Goal: Information Seeking & Learning: Learn about a topic

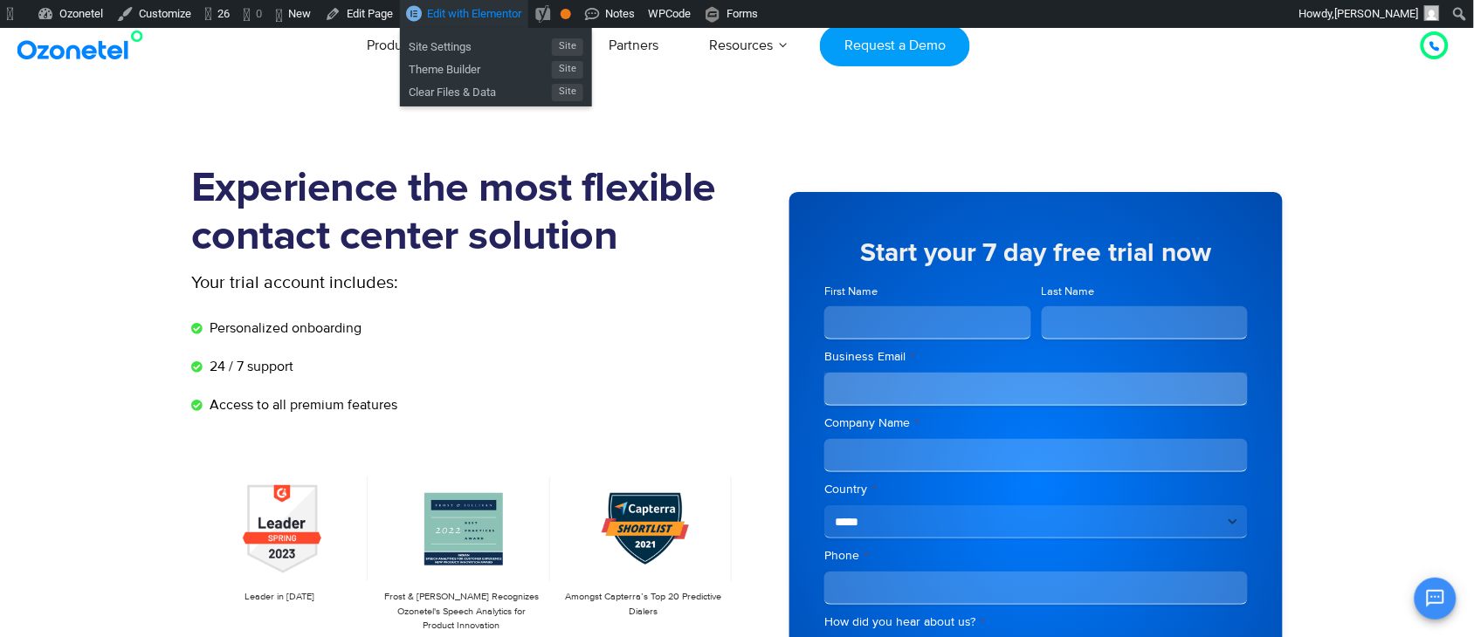
click at [516, 7] on span "Edit with Elementor" at bounding box center [474, 13] width 94 height 13
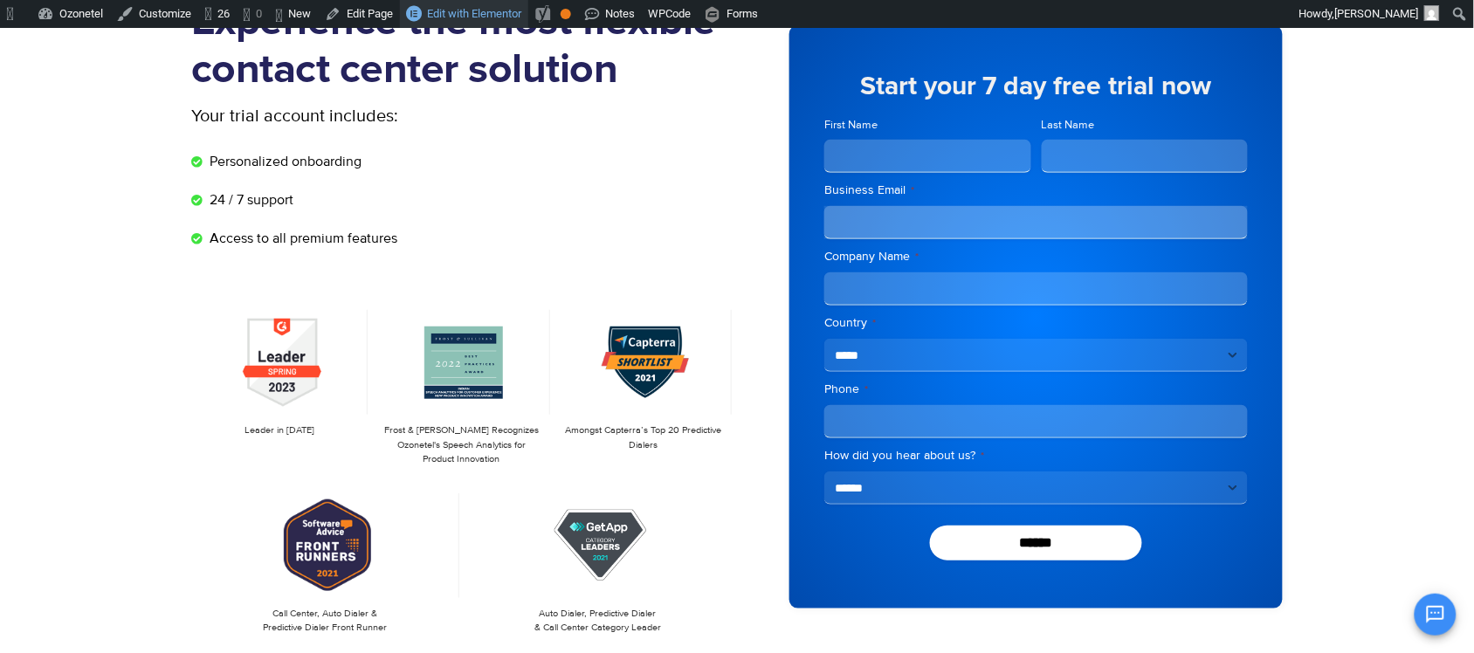
scroll to position [327, 0]
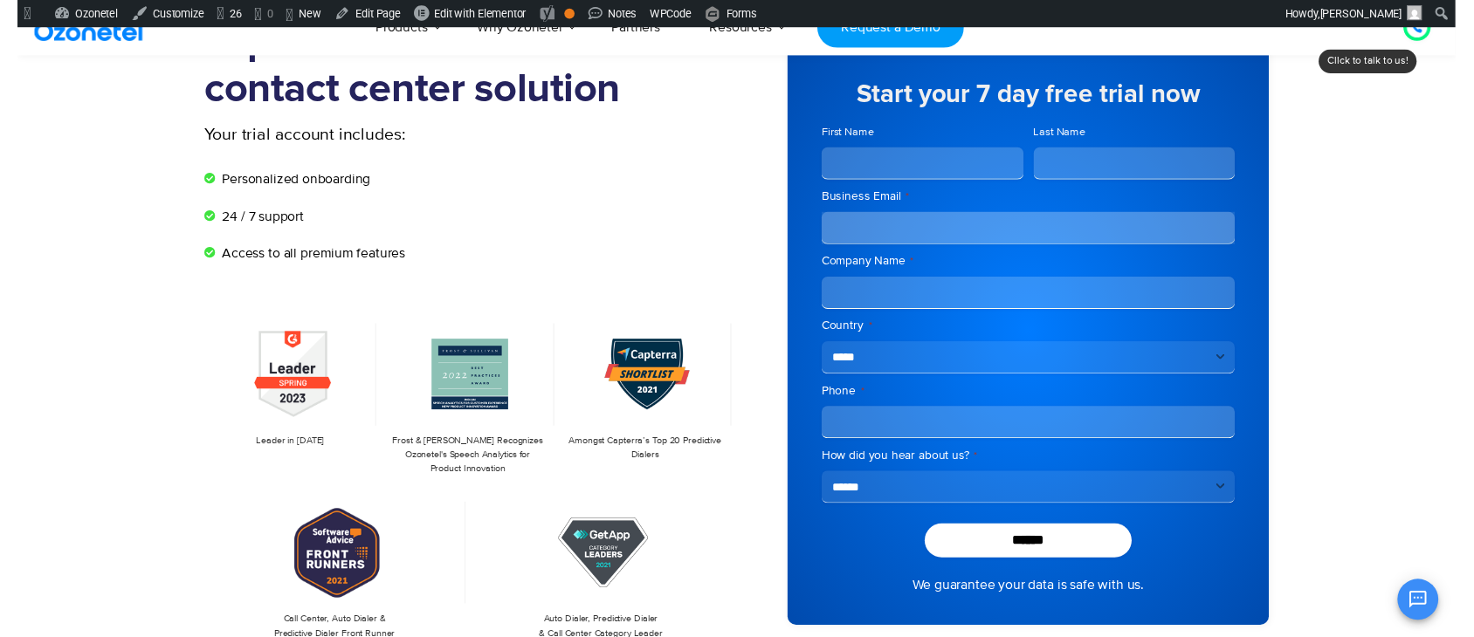
scroll to position [109, 0]
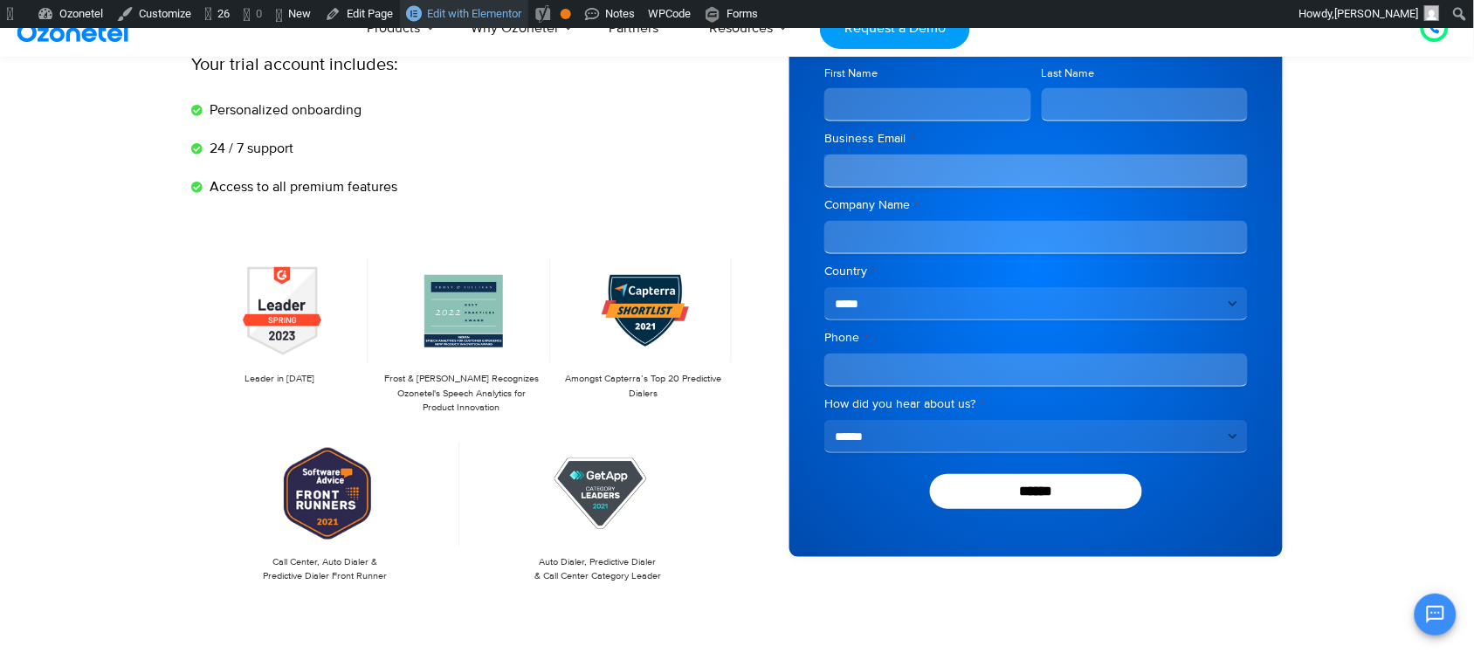
drag, startPoint x: 500, startPoint y: 18, endPoint x: 506, endPoint y: 31, distance: 13.7
click at [500, 18] on span "Edit with Elementor" at bounding box center [474, 13] width 94 height 13
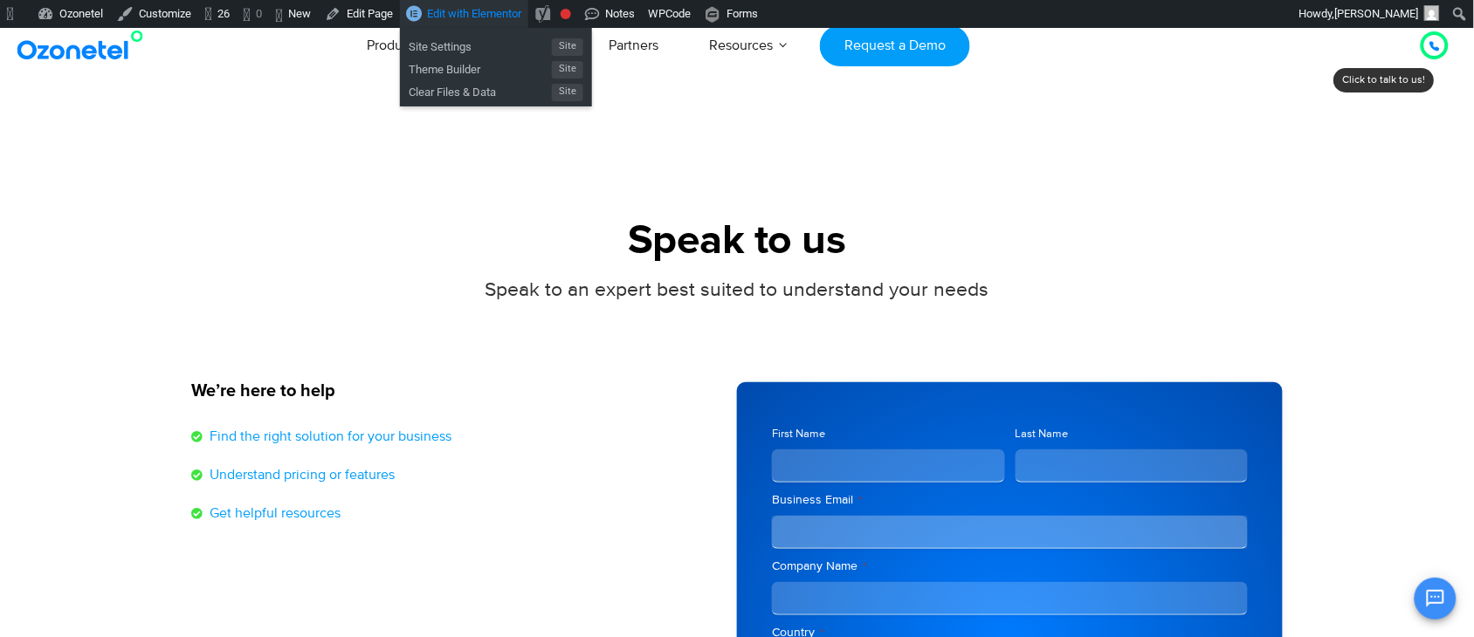
click at [513, 7] on span "Edit with Elementor" at bounding box center [474, 13] width 94 height 13
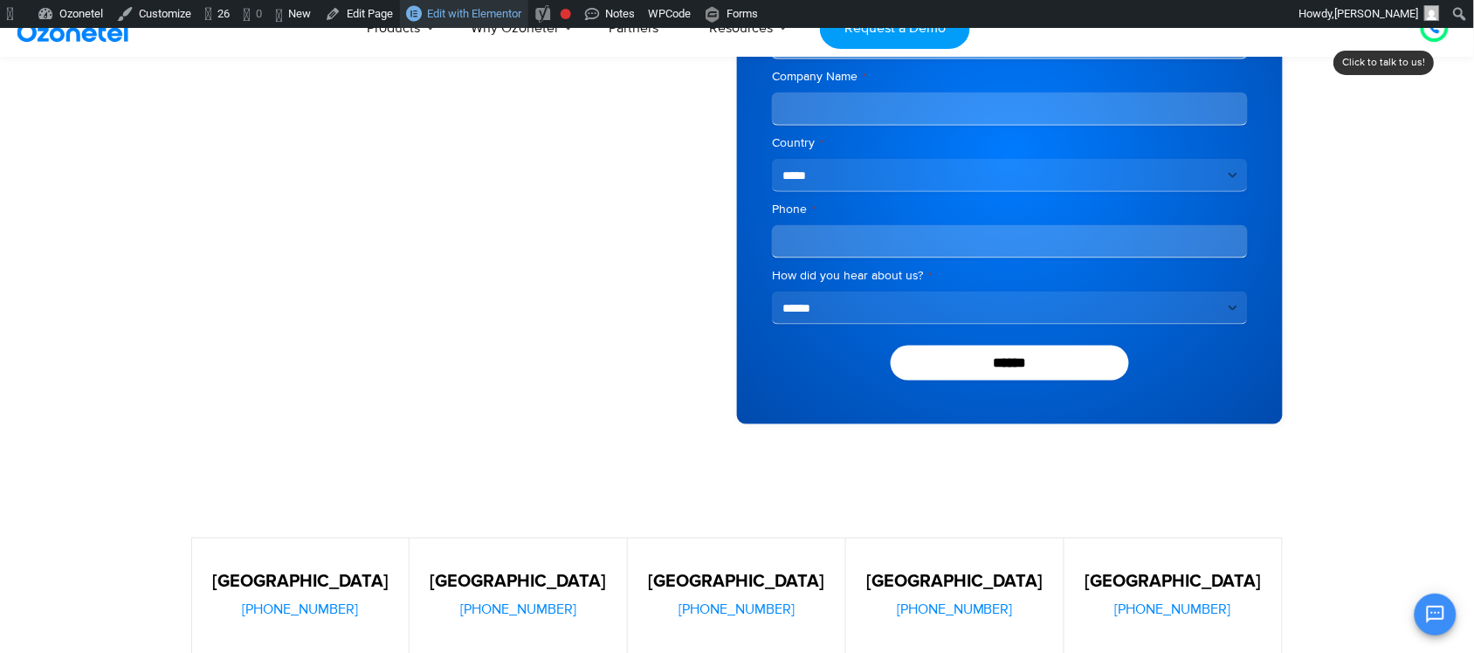
scroll to position [557, 0]
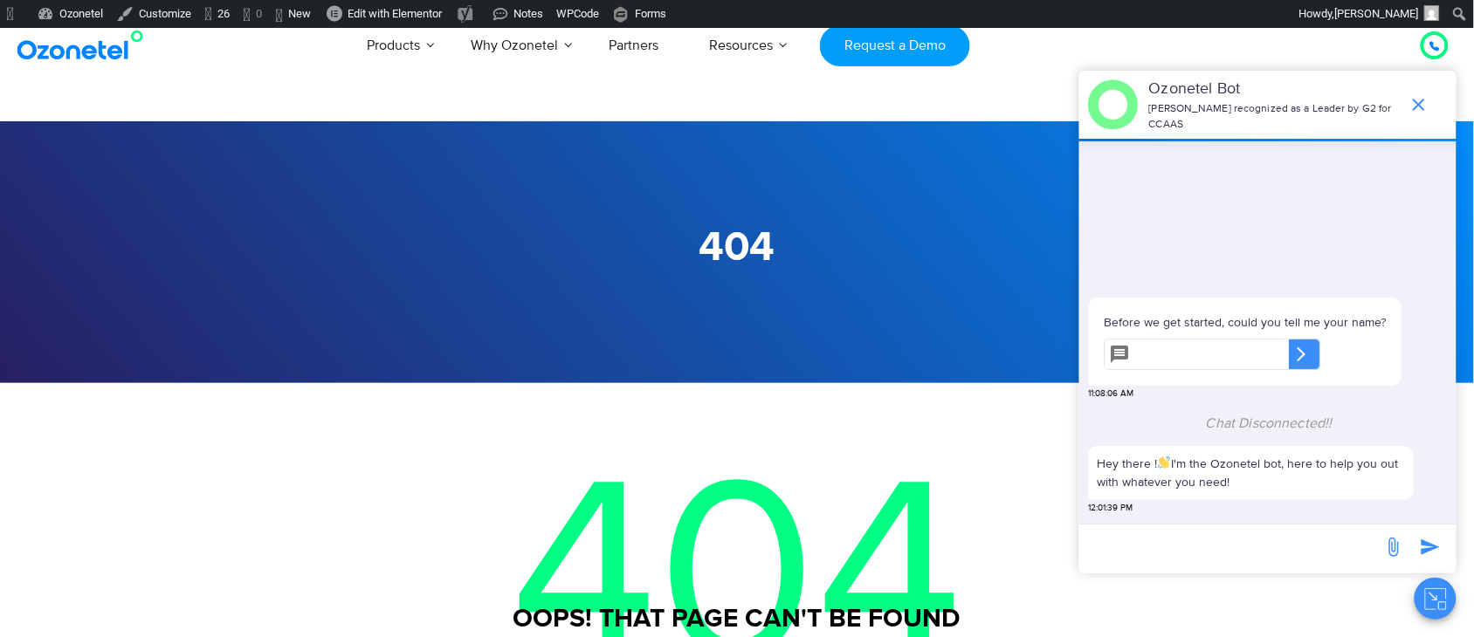
scroll to position [184, 0]
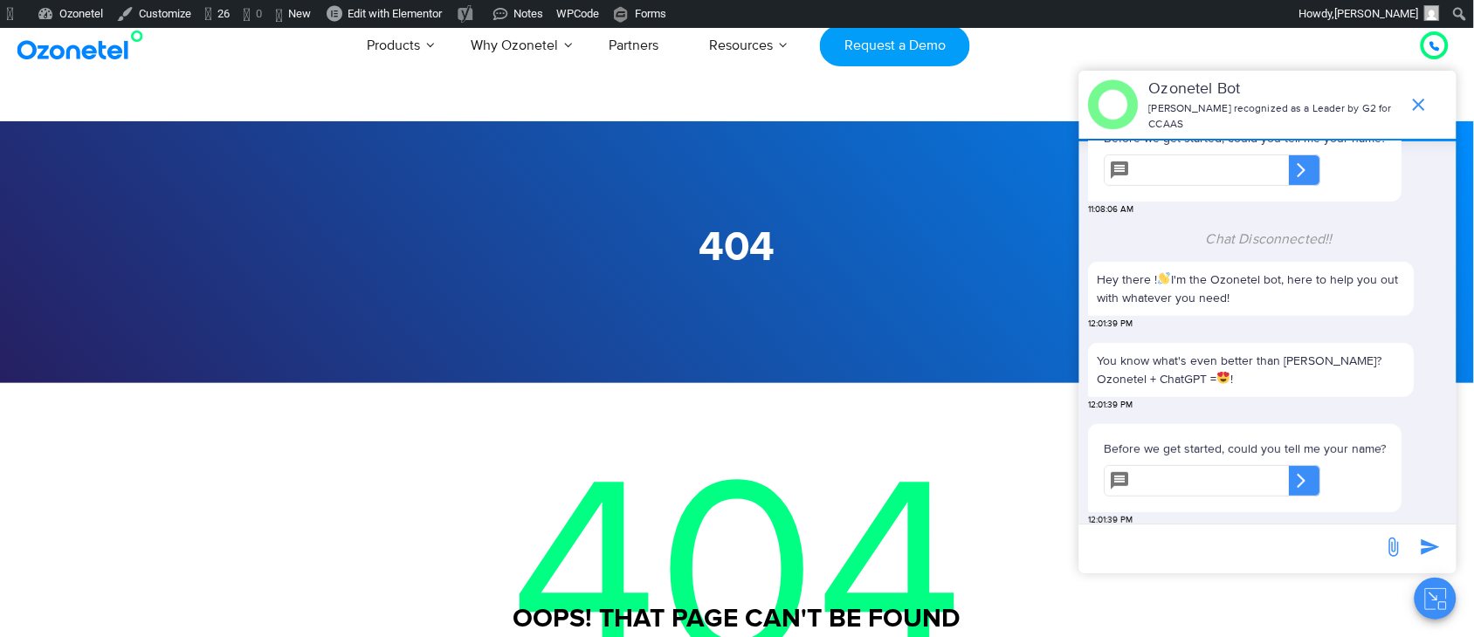
click at [1438, 596] on icon "Close chat" at bounding box center [1436, 600] width 22 height 22
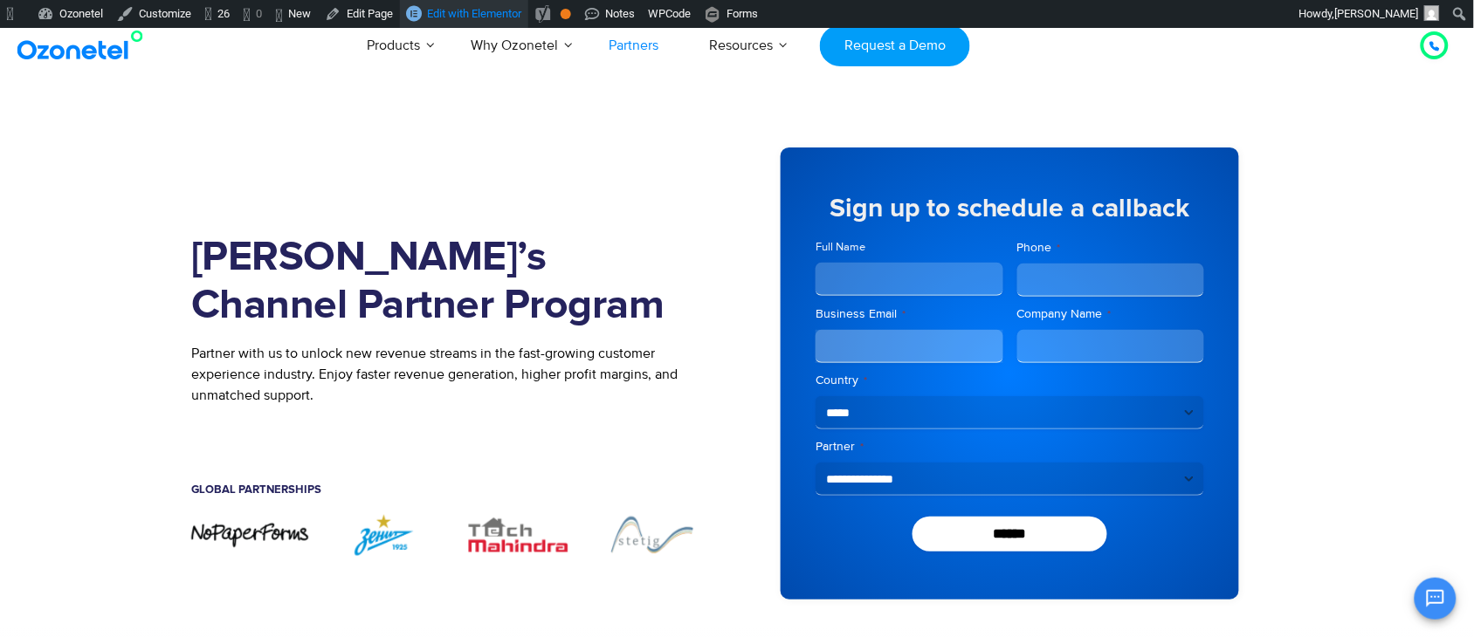
scroll to position [183, 0]
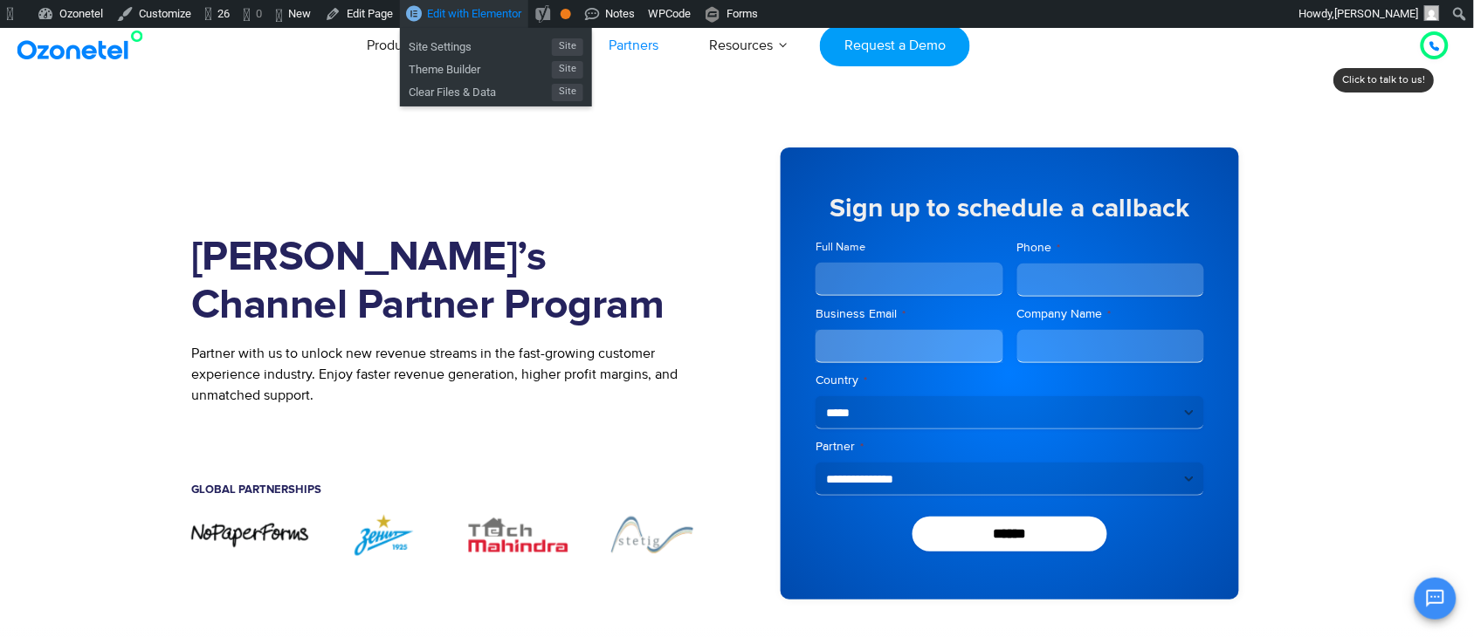
click at [505, 9] on span "Edit with Elementor" at bounding box center [474, 13] width 94 height 13
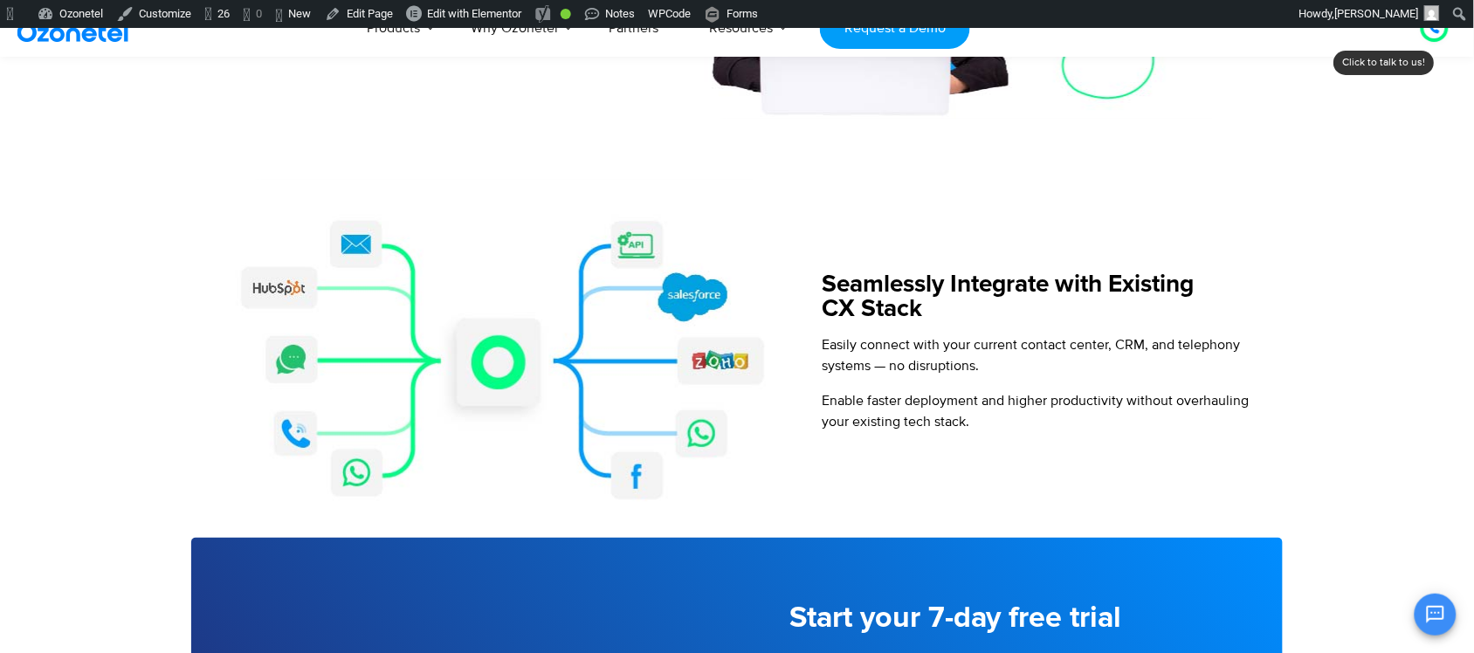
scroll to position [1919, 0]
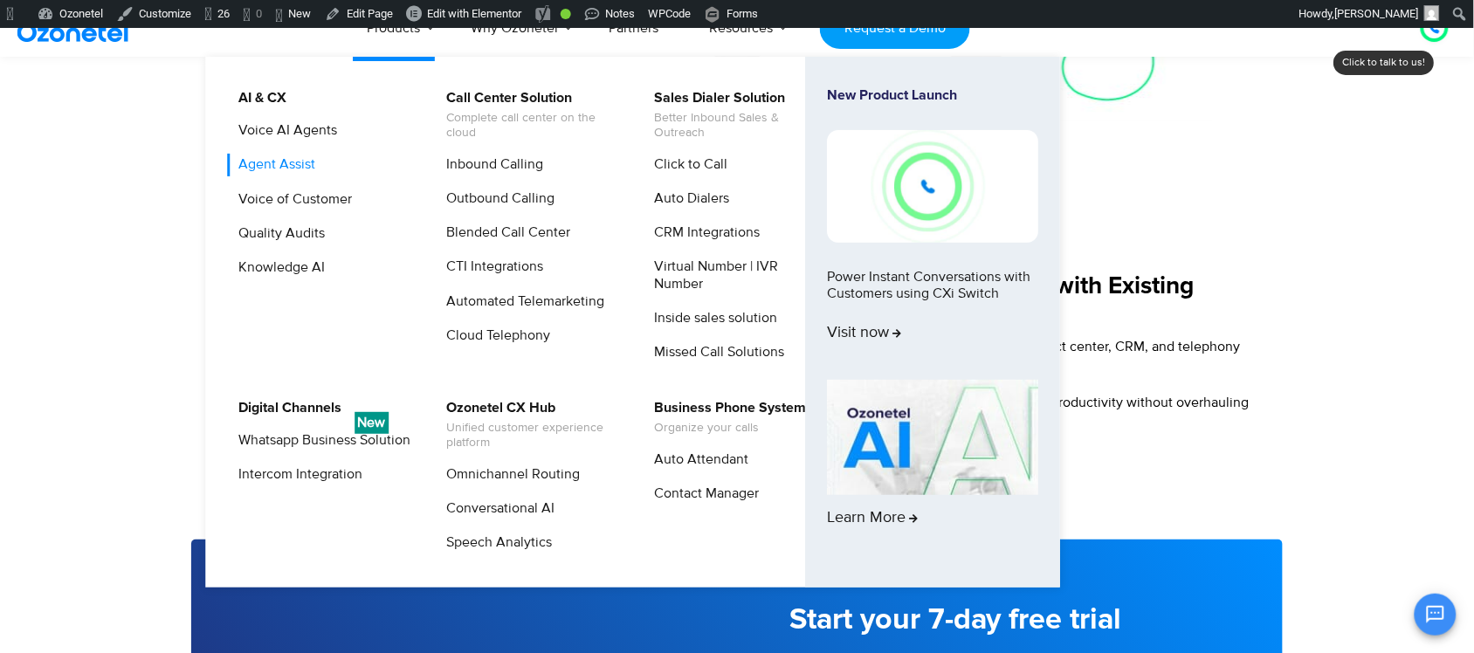
click at [291, 157] on link "Agent Assist" at bounding box center [272, 165] width 91 height 22
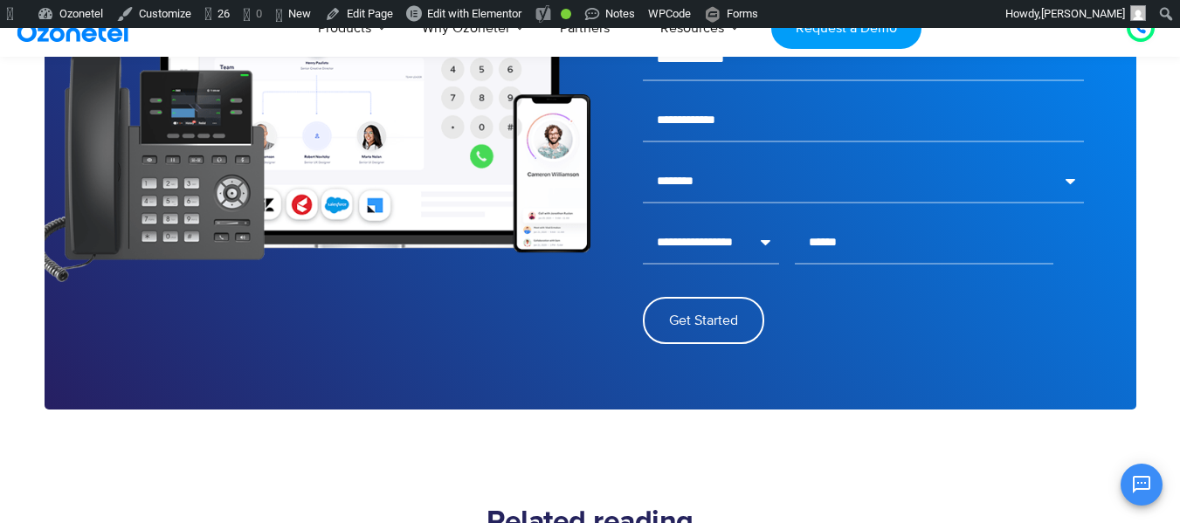
scroll to position [2619, 0]
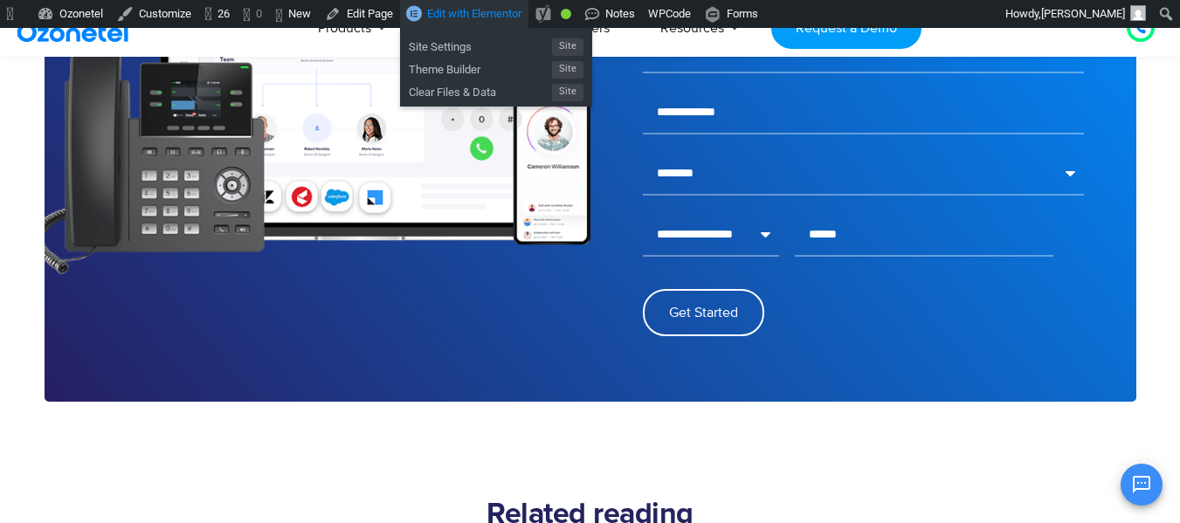
click at [477, 15] on span "Edit with Elementor" at bounding box center [474, 13] width 94 height 13
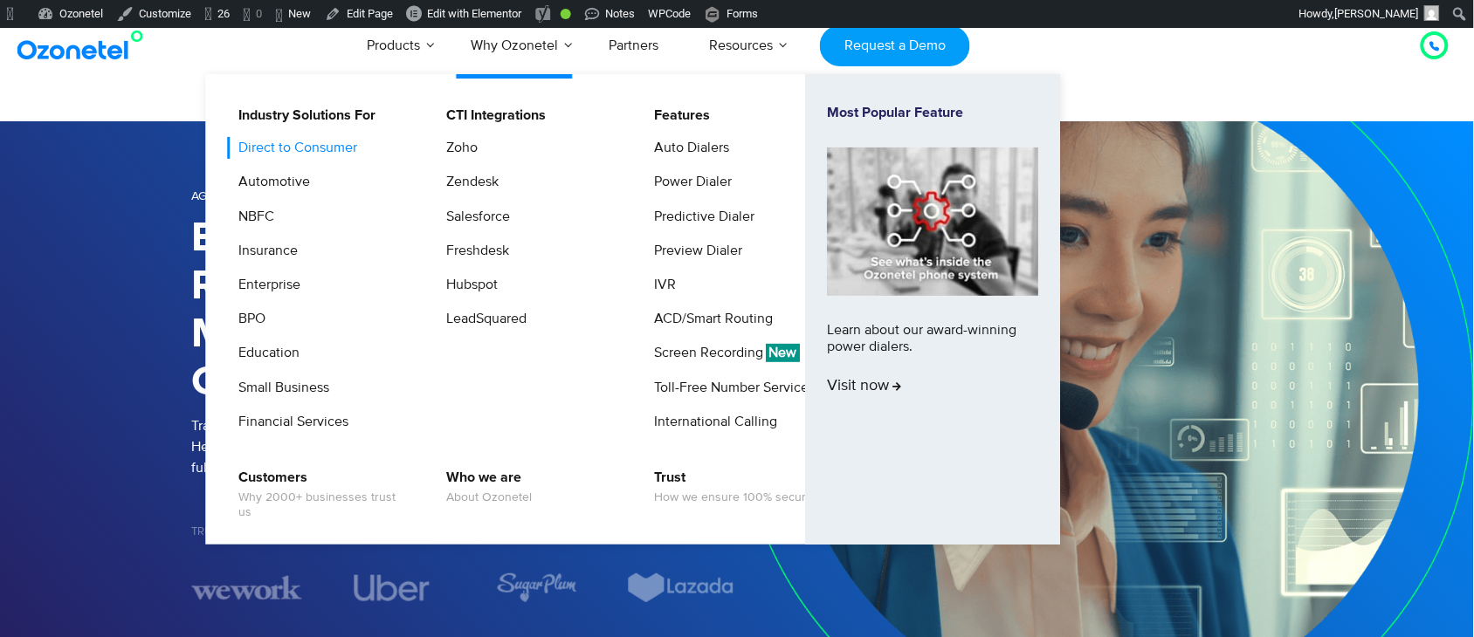
click at [275, 149] on link "Direct to Consumer" at bounding box center [293, 148] width 133 height 22
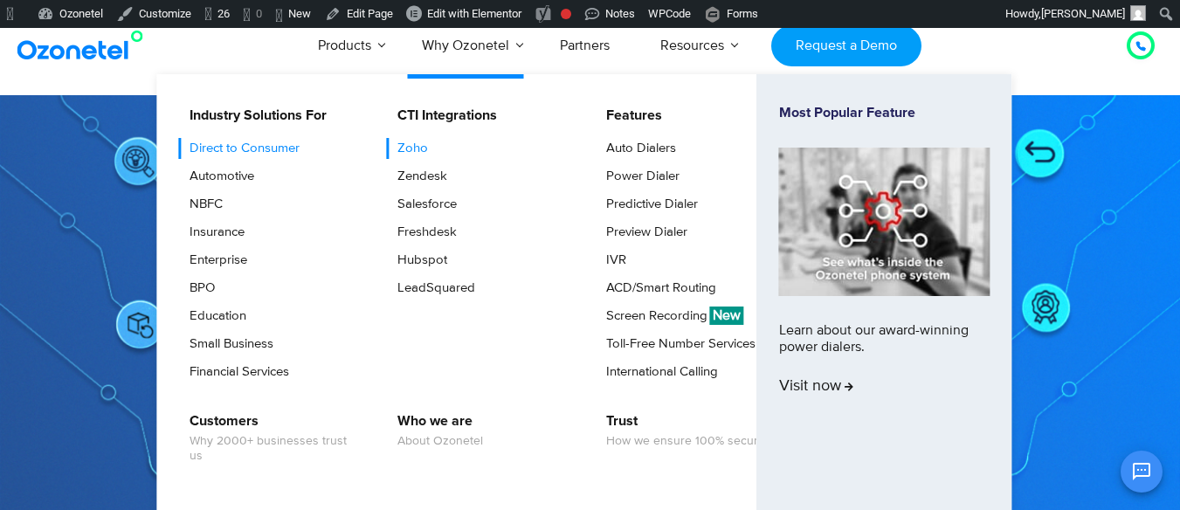
click at [425, 149] on link "Zoho" at bounding box center [408, 148] width 45 height 21
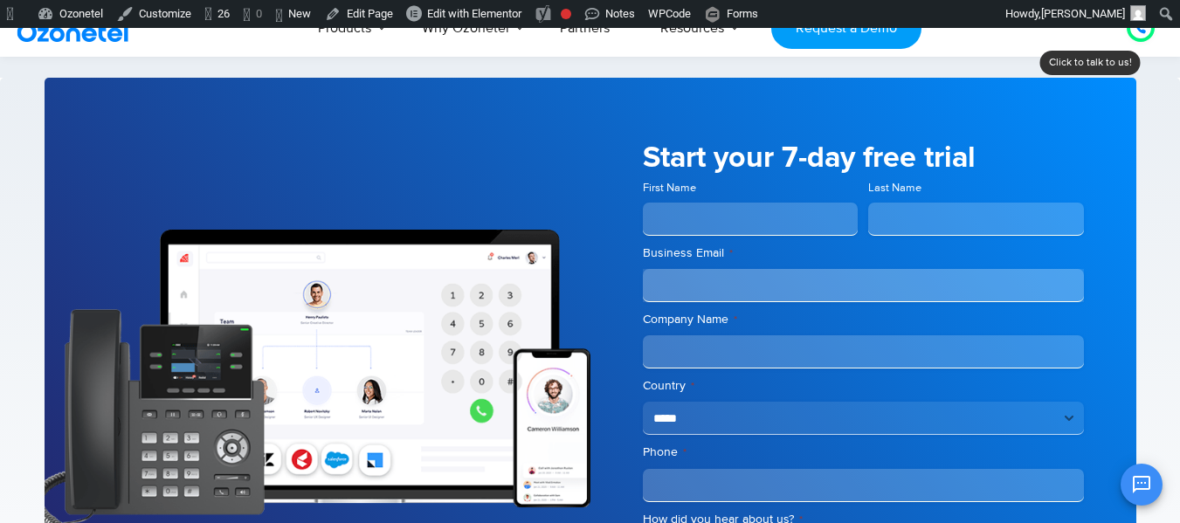
scroll to position [3755, 0]
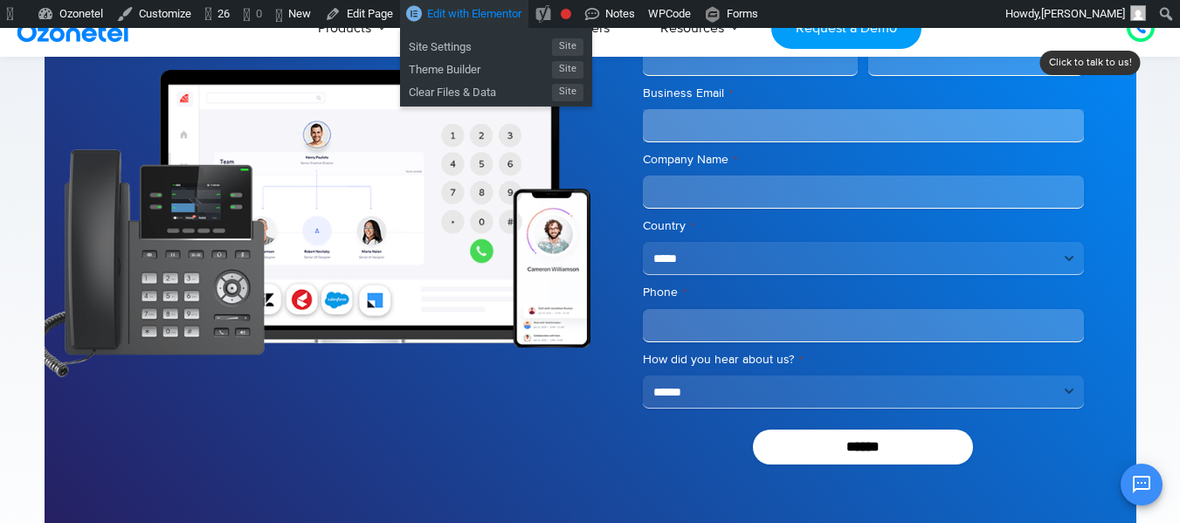
click at [454, 7] on span "Edit with Elementor" at bounding box center [474, 13] width 94 height 13
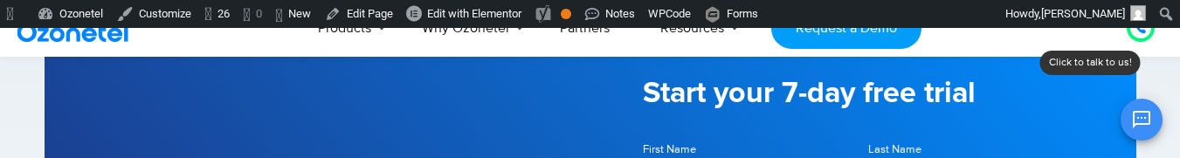
scroll to position [2532, 0]
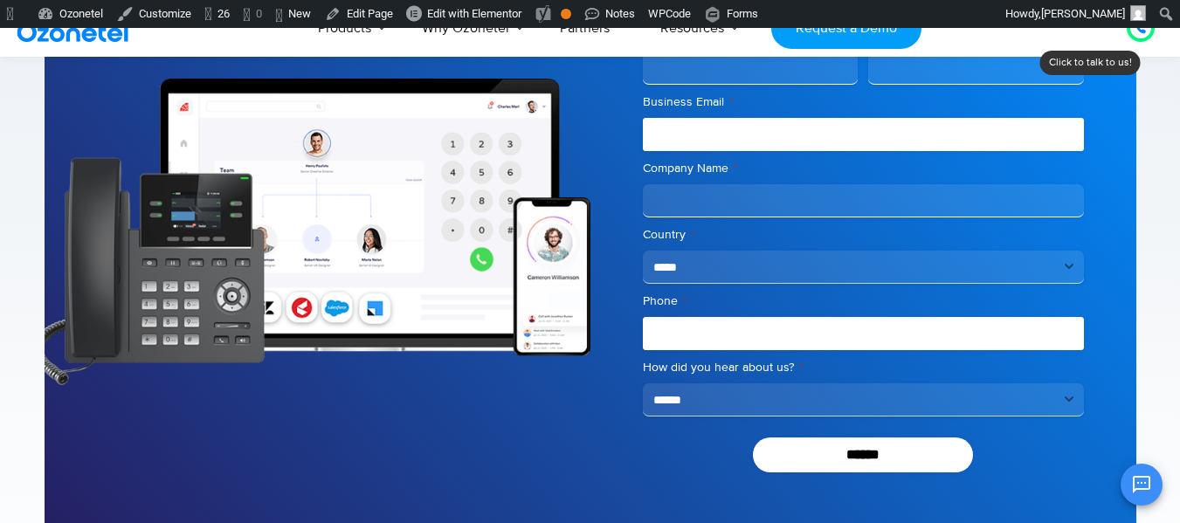
scroll to position [2532, 0]
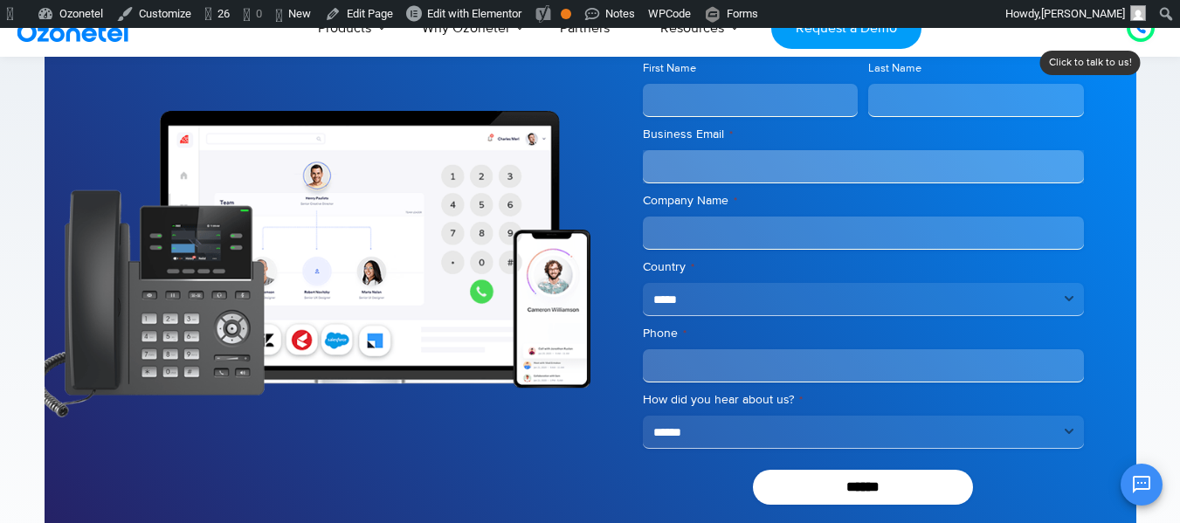
scroll to position [2532, 0]
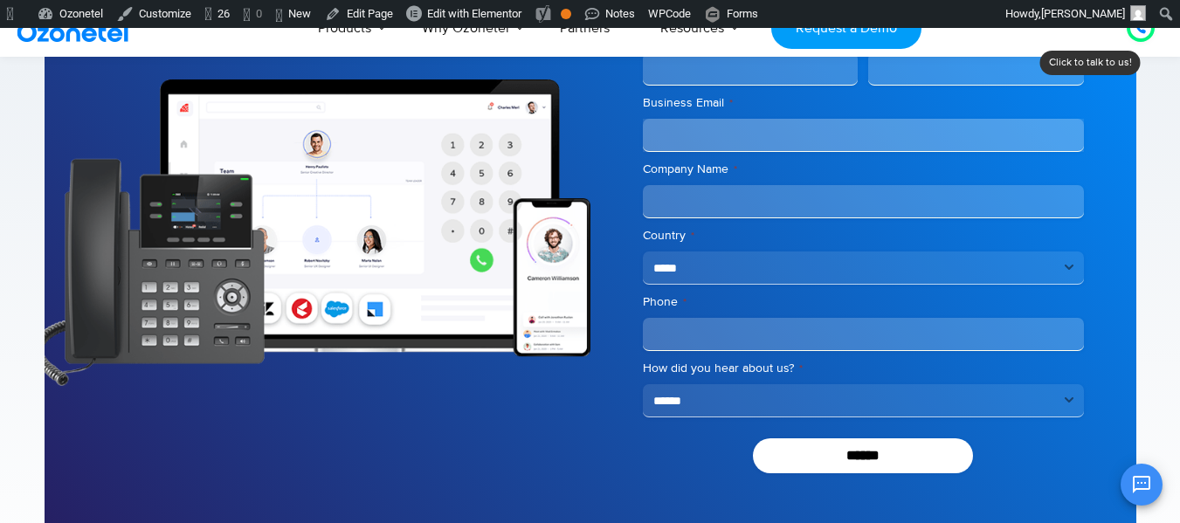
click at [702, 395] on select "**********" at bounding box center [863, 400] width 441 height 33
drag, startPoint x: 702, startPoint y: 395, endPoint x: 693, endPoint y: 395, distance: 9.6
click at [702, 395] on select "**********" at bounding box center [863, 400] width 441 height 33
drag, startPoint x: 663, startPoint y: 407, endPoint x: 679, endPoint y: 396, distance: 18.9
click at [663, 407] on select "**********" at bounding box center [863, 400] width 441 height 33
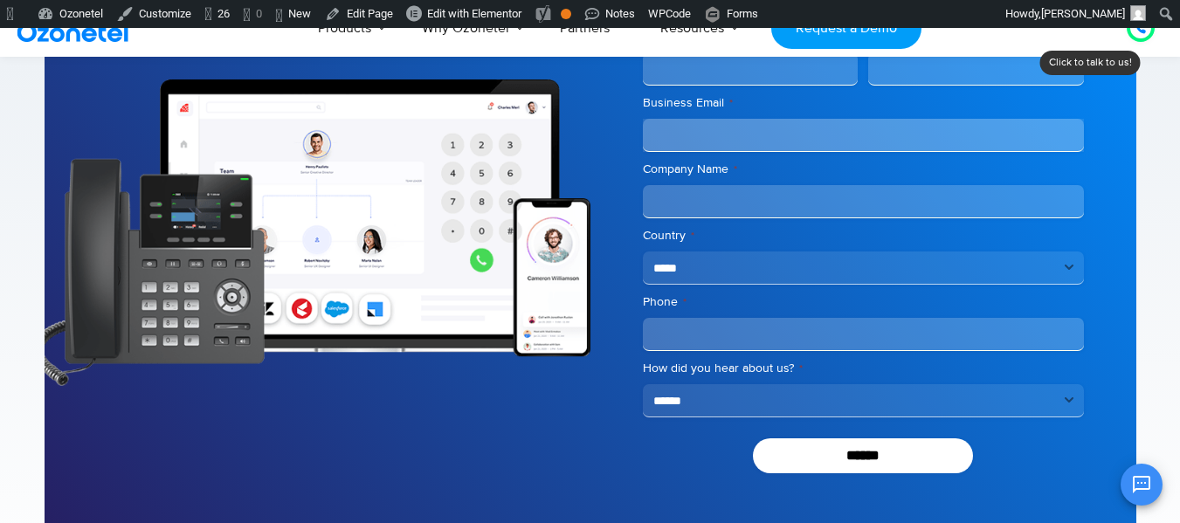
click at [568, 480] on div at bounding box center [318, 233] width 546 height 612
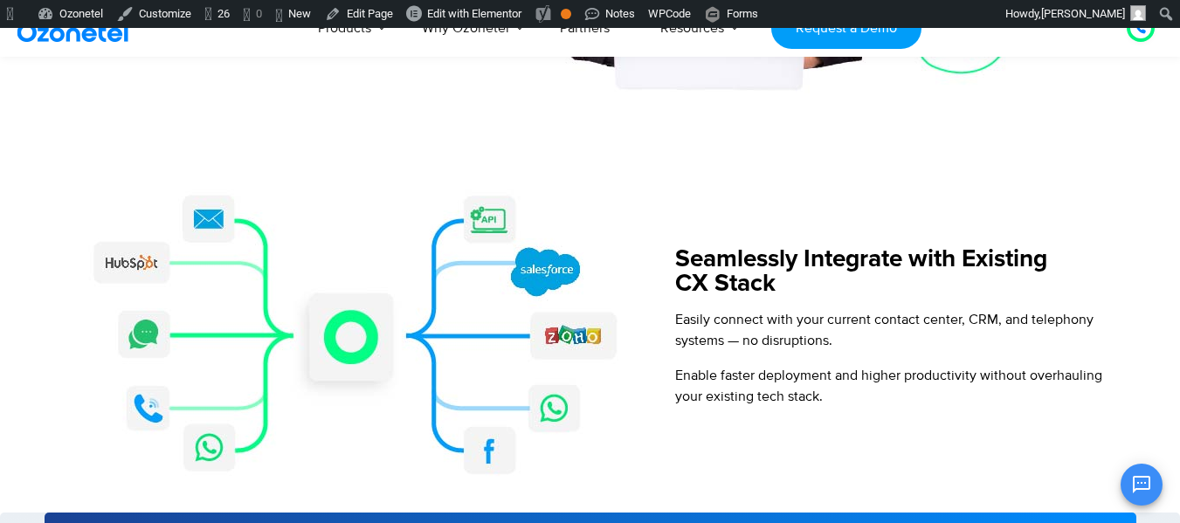
scroll to position [1921, 0]
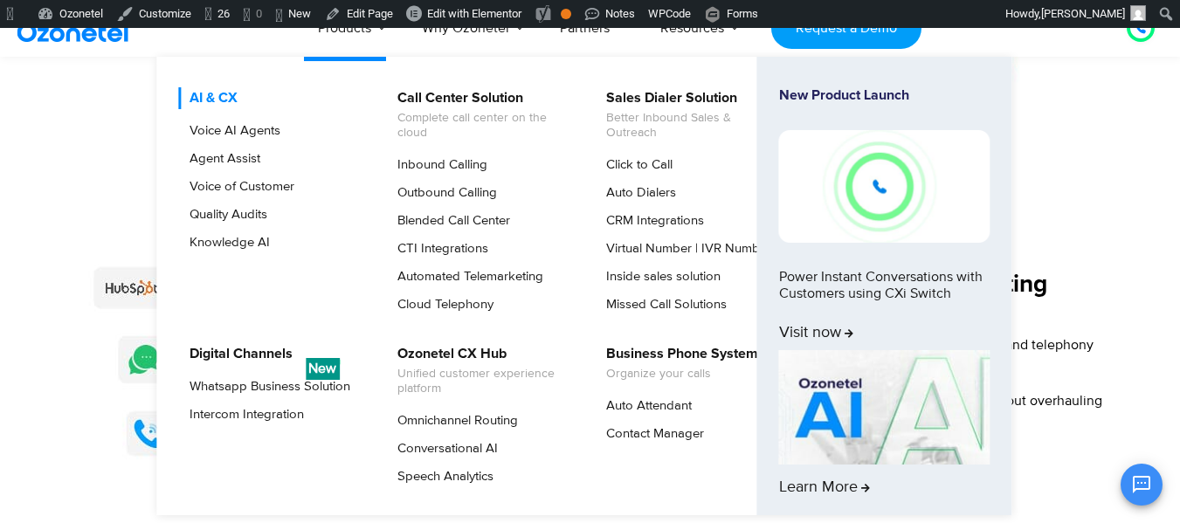
click at [221, 95] on link "AI & CX" at bounding box center [209, 98] width 62 height 22
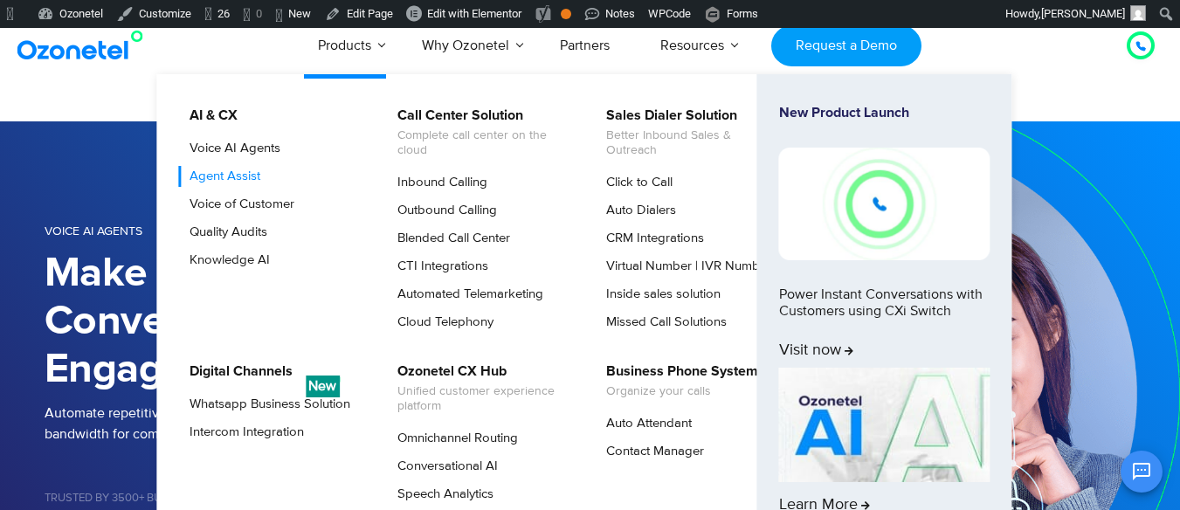
click at [229, 181] on link "Agent Assist" at bounding box center [220, 176] width 85 height 21
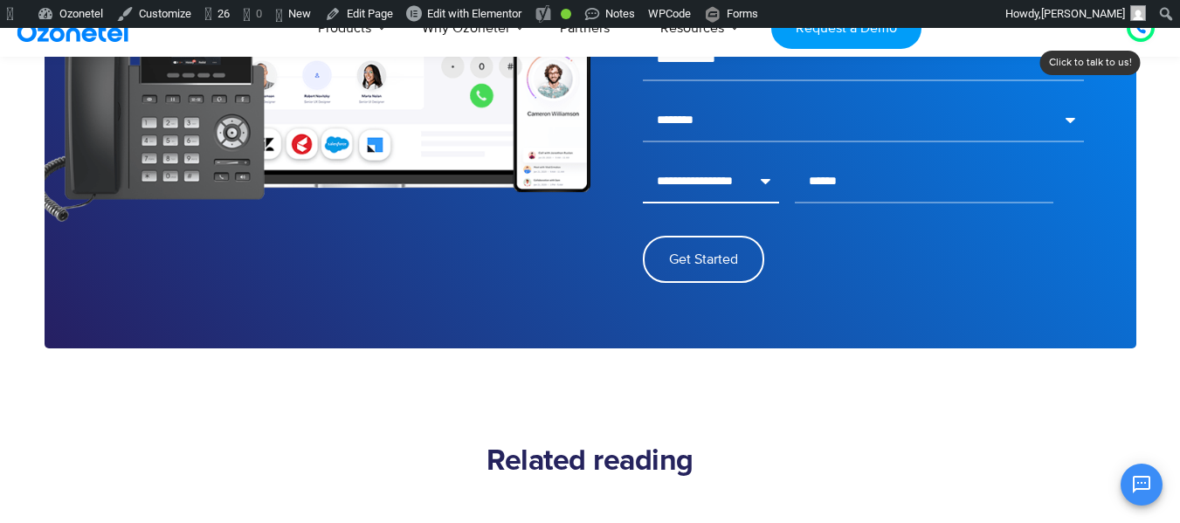
scroll to position [2707, 0]
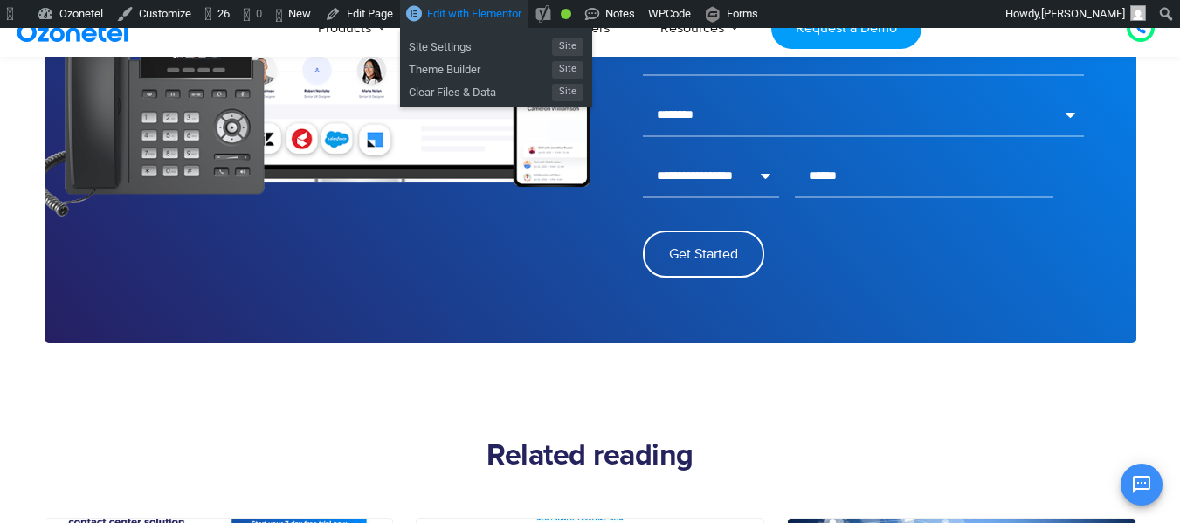
click at [474, 9] on span "Edit with Elementor" at bounding box center [474, 13] width 94 height 13
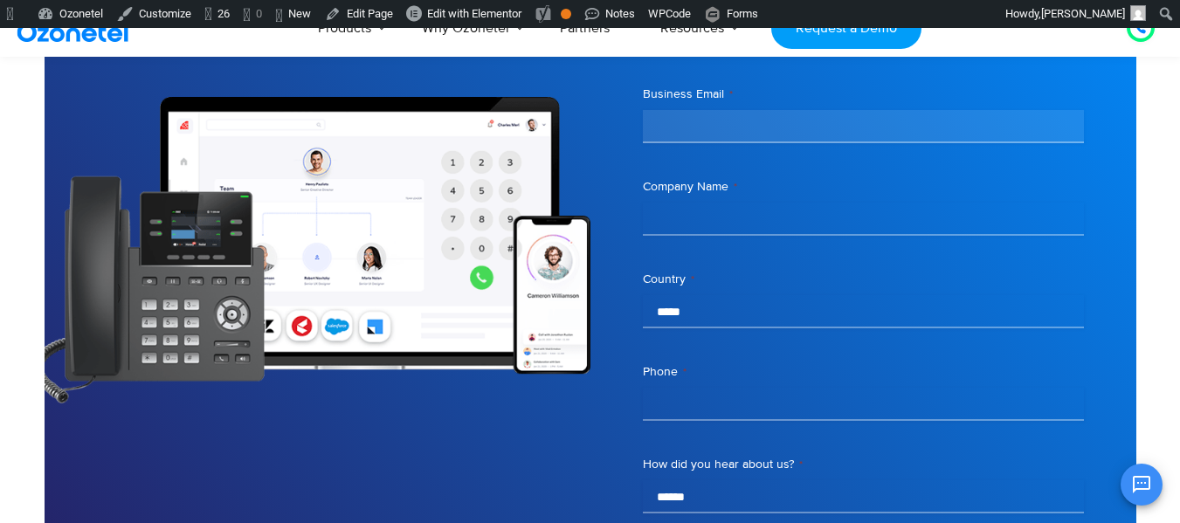
scroll to position [2794, 0]
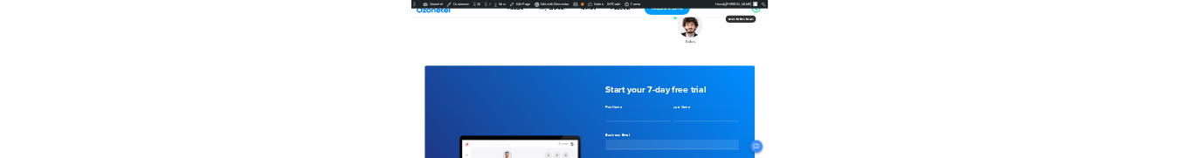
scroll to position [2620, 0]
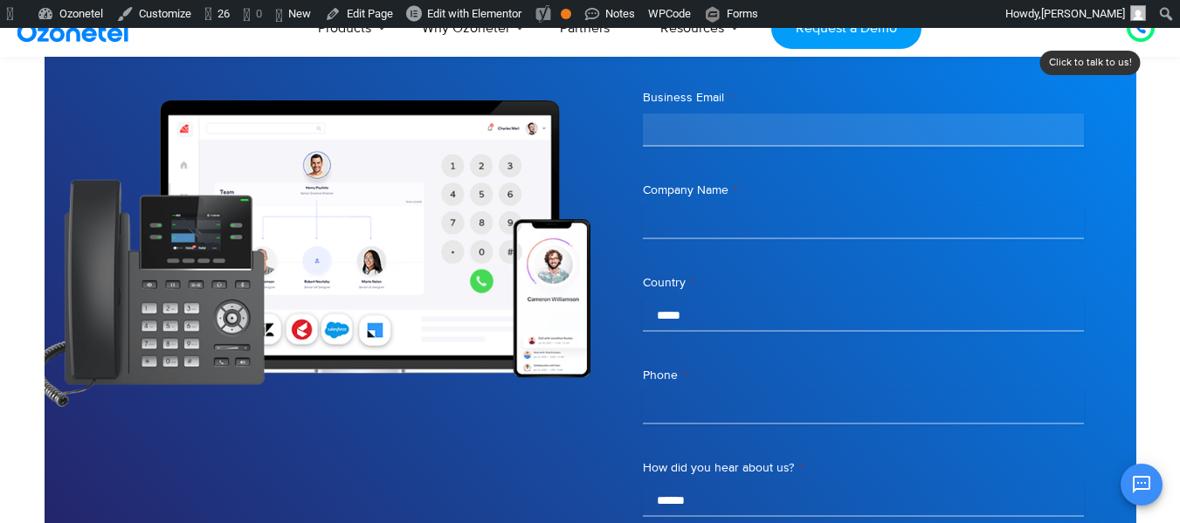
click at [742, 107] on div "Business Email *" at bounding box center [863, 118] width 441 height 58
drag, startPoint x: 743, startPoint y: 117, endPoint x: 687, endPoint y: 319, distance: 209.3
click at [687, 319] on select "**********" at bounding box center [863, 315] width 441 height 33
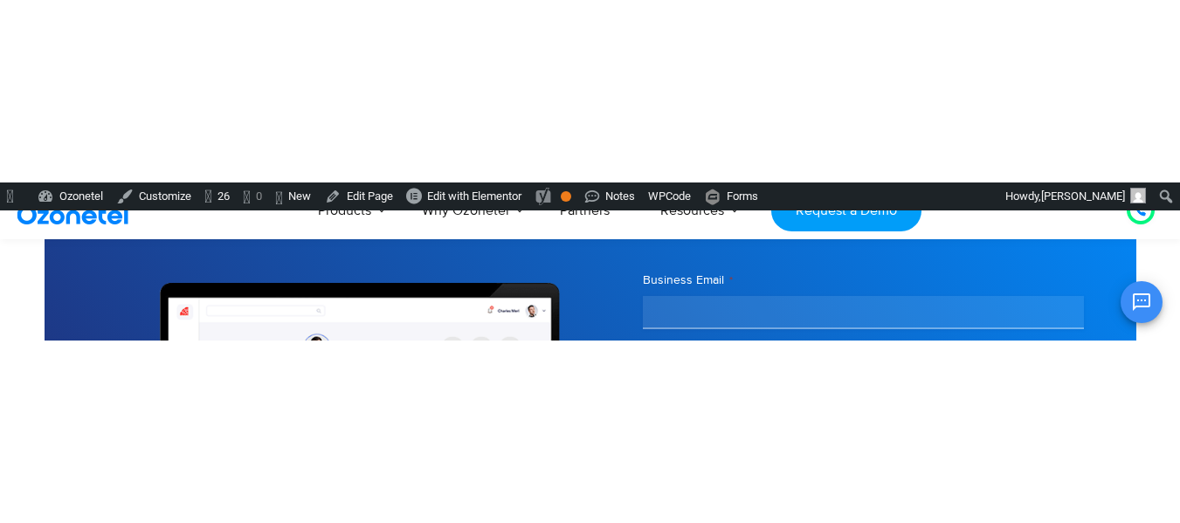
scroll to position [2707, 0]
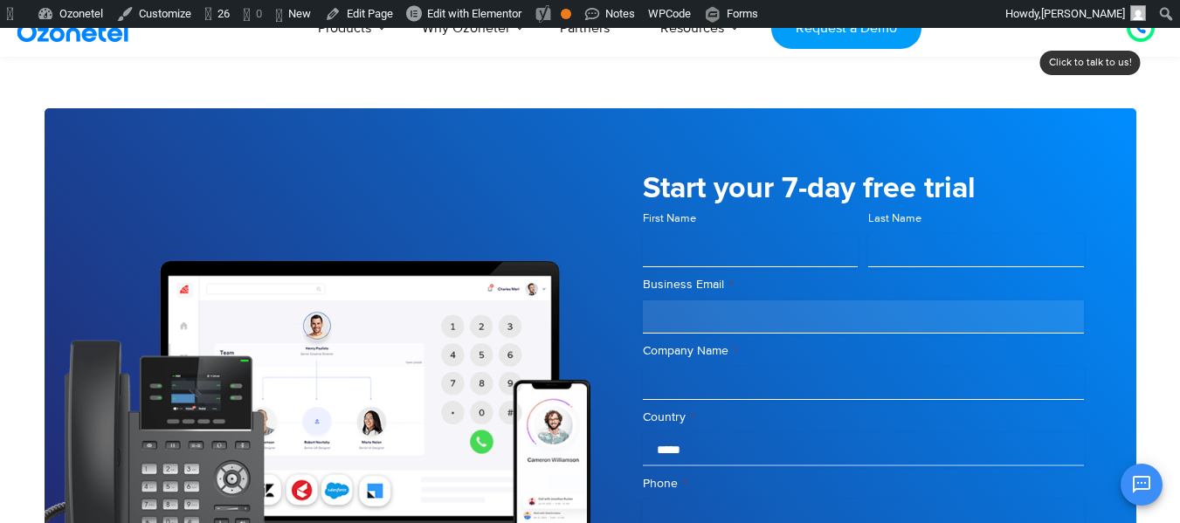
scroll to position [2379, 0]
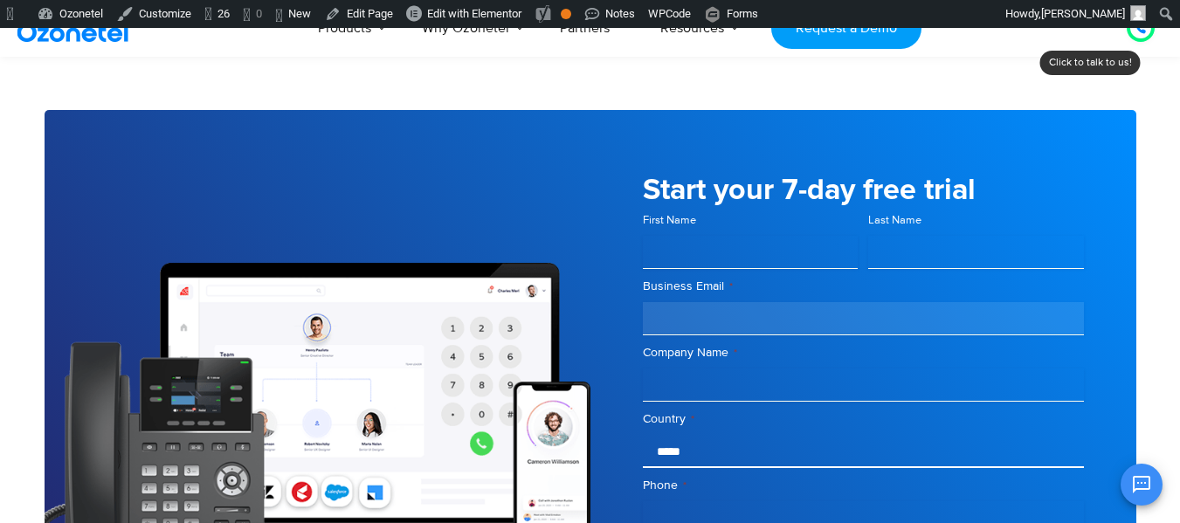
click at [781, 456] on select "**********" at bounding box center [863, 451] width 441 height 33
drag, startPoint x: 781, startPoint y: 456, endPoint x: 594, endPoint y: 382, distance: 200.8
click at [781, 456] on select "**********" at bounding box center [863, 451] width 441 height 33
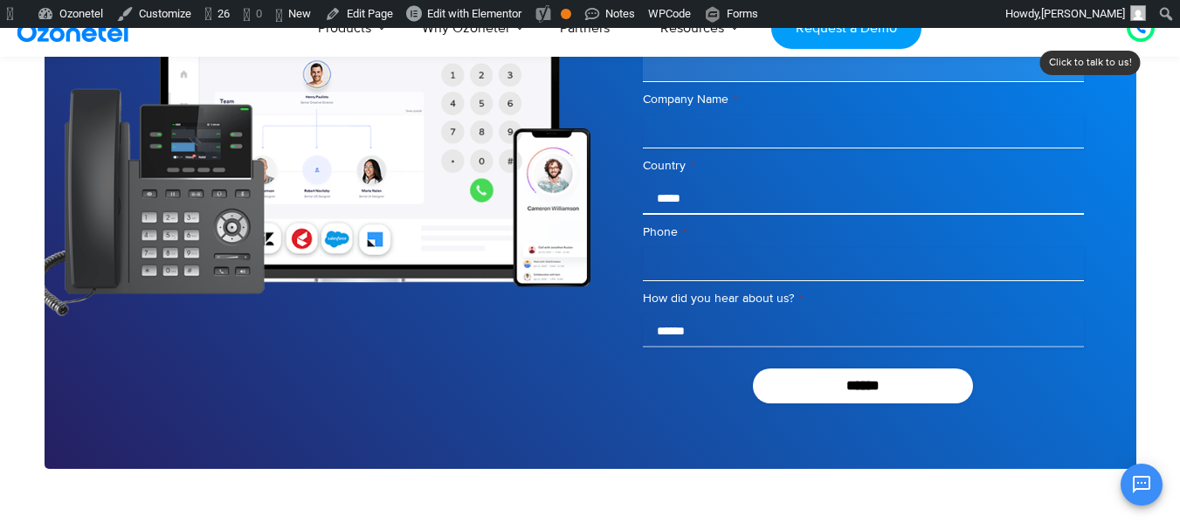
scroll to position [2641, 0]
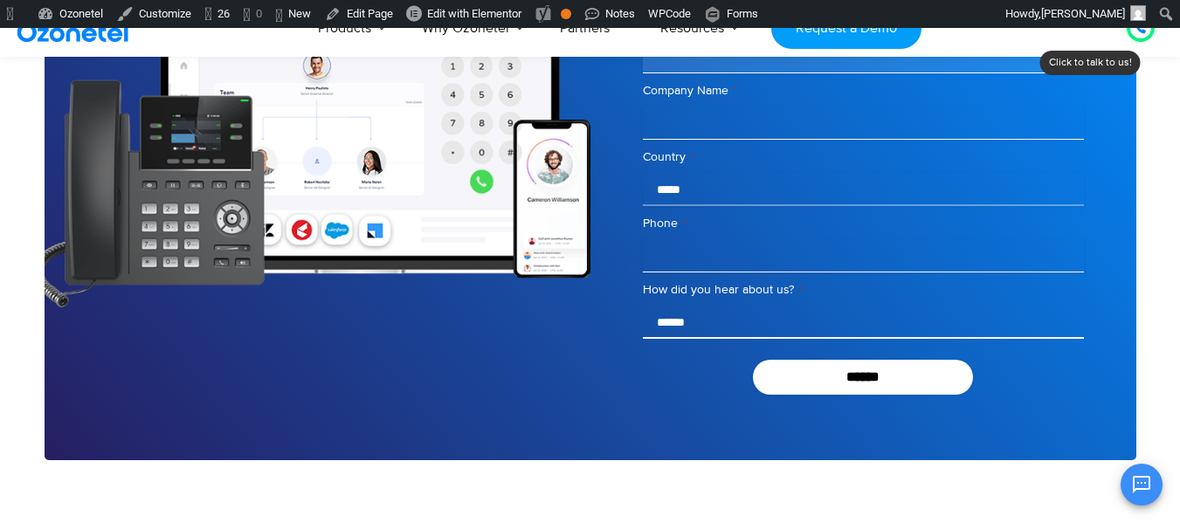
click at [743, 321] on select "**********" at bounding box center [863, 322] width 441 height 33
drag, startPoint x: 743, startPoint y: 321, endPoint x: 600, endPoint y: 357, distance: 147.6
click at [743, 321] on select "**********" at bounding box center [863, 322] width 441 height 33
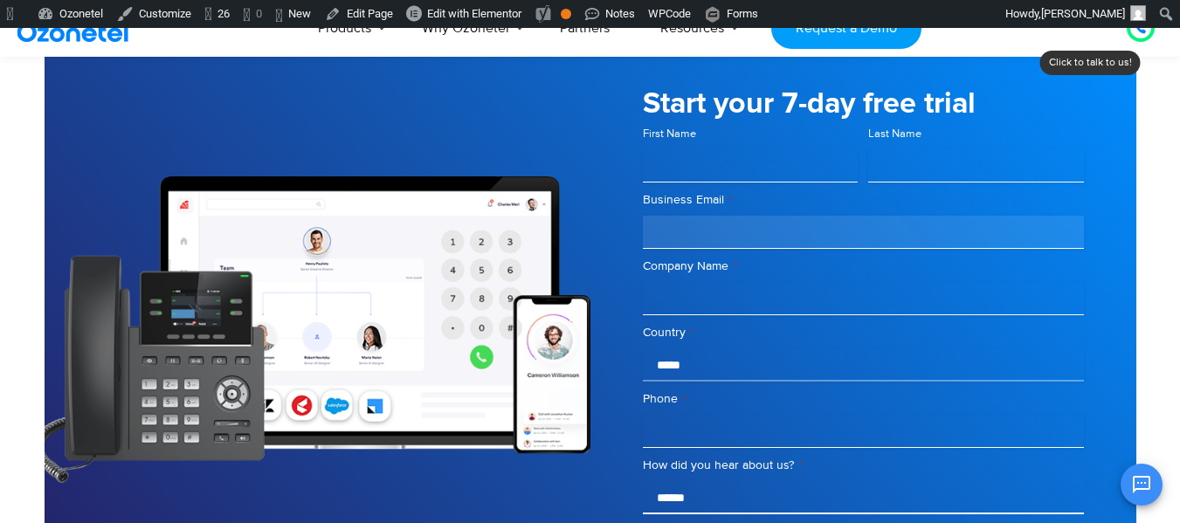
scroll to position [2466, 0]
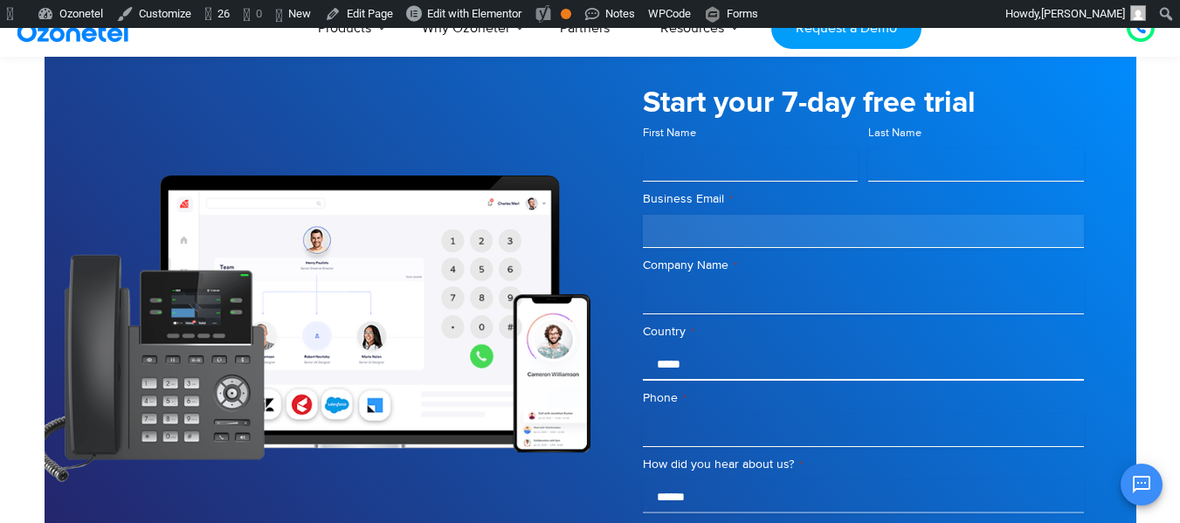
click at [738, 368] on select "**********" at bounding box center [863, 364] width 441 height 33
click at [770, 298] on input "Company Name *" at bounding box center [863, 297] width 441 height 33
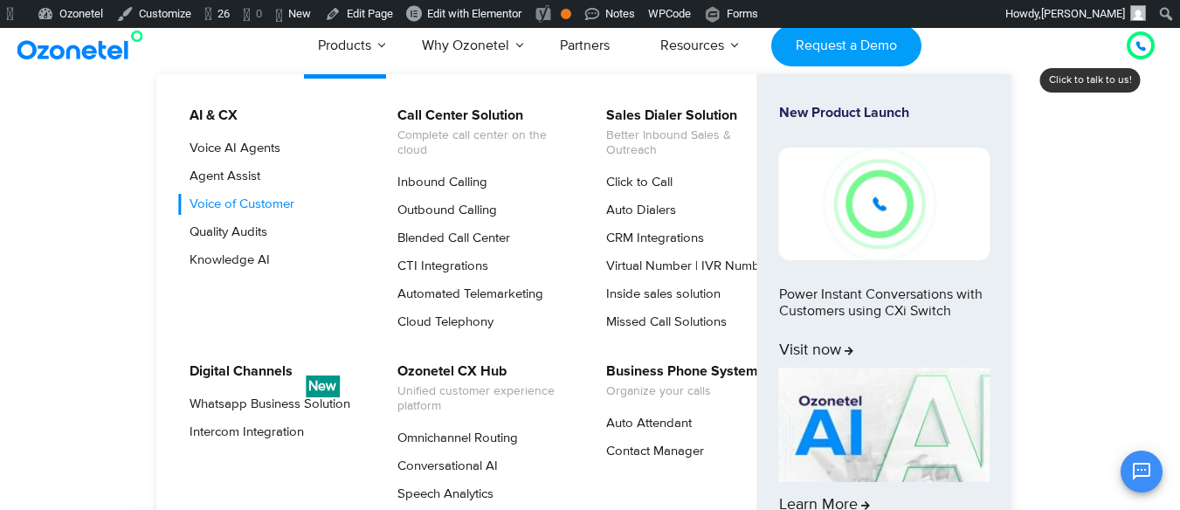
click at [244, 201] on link "Voice of Customer" at bounding box center [237, 204] width 119 height 21
click at [239, 228] on link "Quality Audits" at bounding box center [224, 232] width 92 height 21
click at [237, 254] on link "Knowledge AI" at bounding box center [225, 260] width 94 height 21
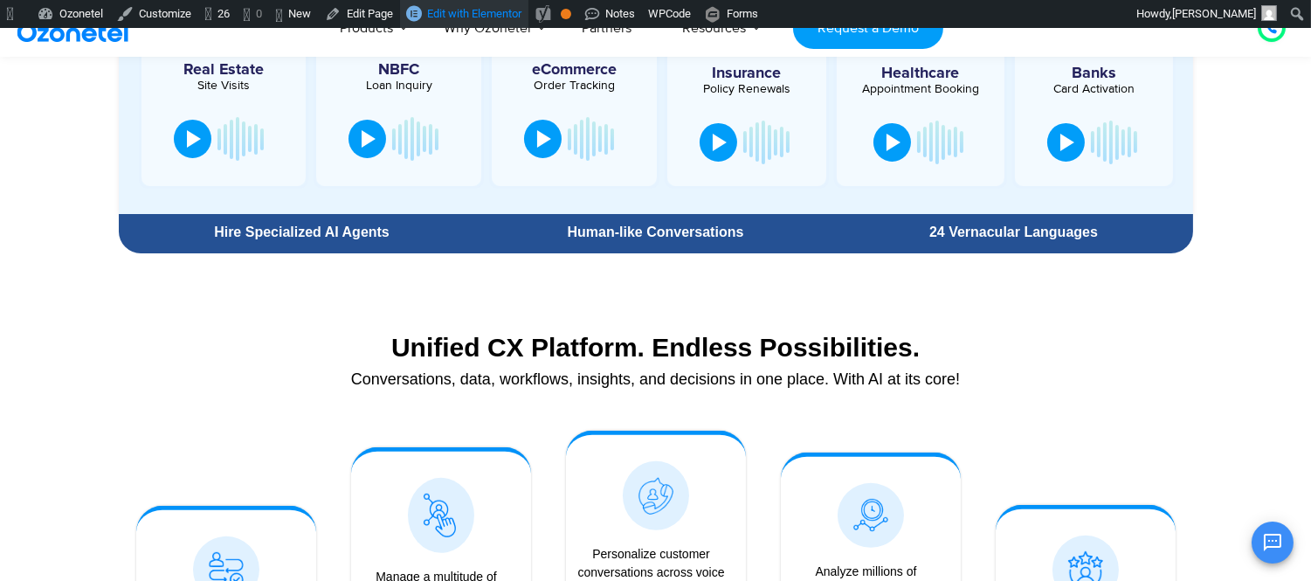
scroll to position [154, 0]
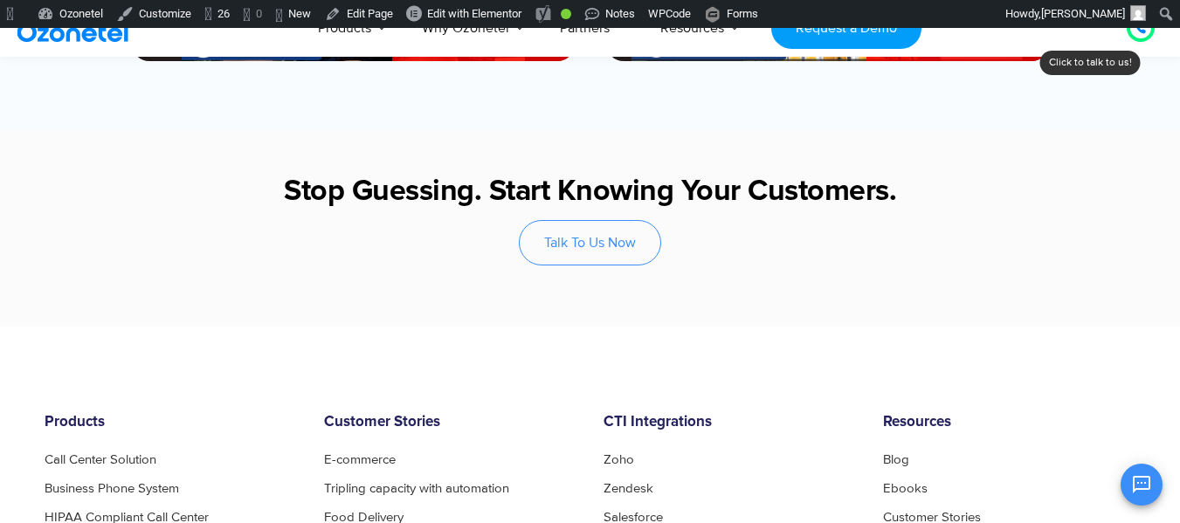
scroll to position [2436, 0]
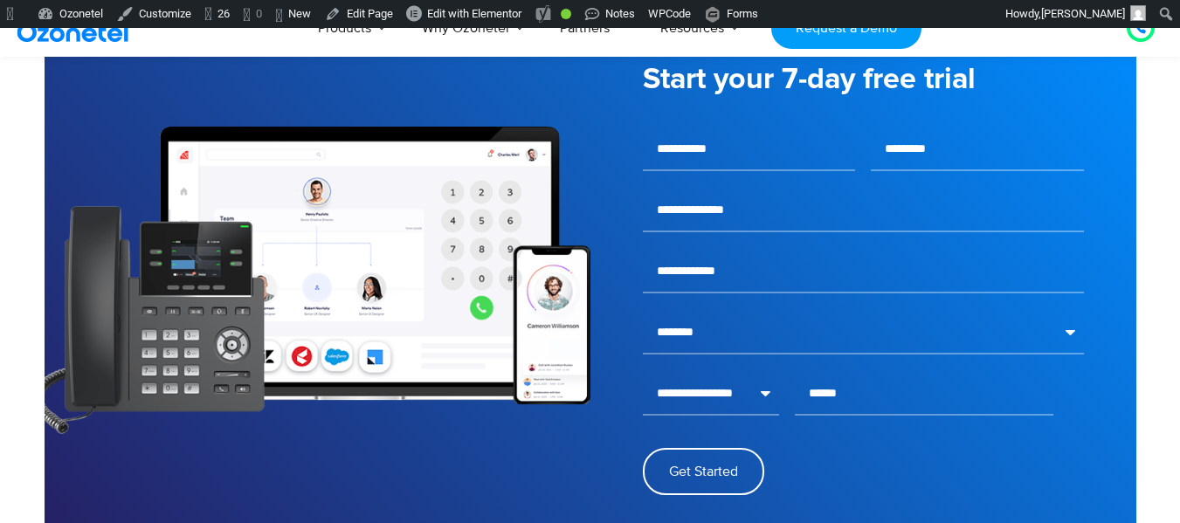
scroll to position [3607, 0]
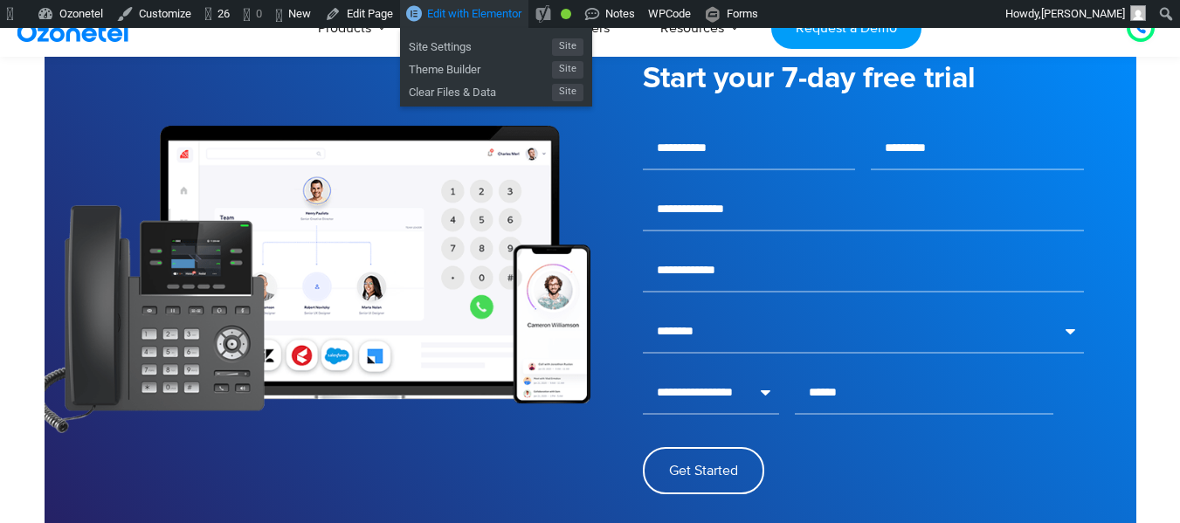
click at [502, 17] on span "Edit with Elementor" at bounding box center [474, 13] width 94 height 13
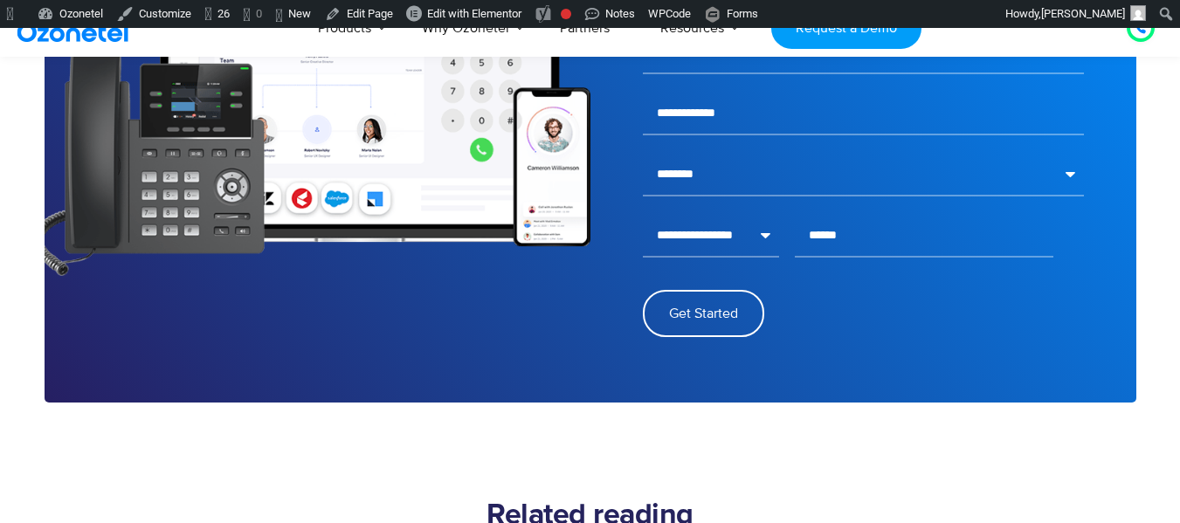
scroll to position [2208, 0]
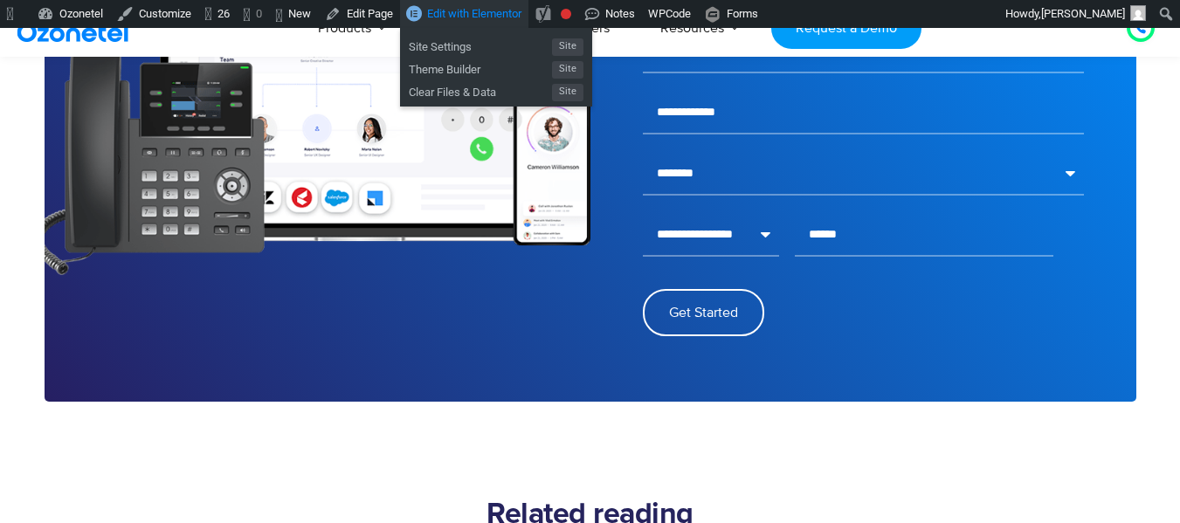
click at [470, 4] on link "Edit with Elementor" at bounding box center [464, 14] width 128 height 28
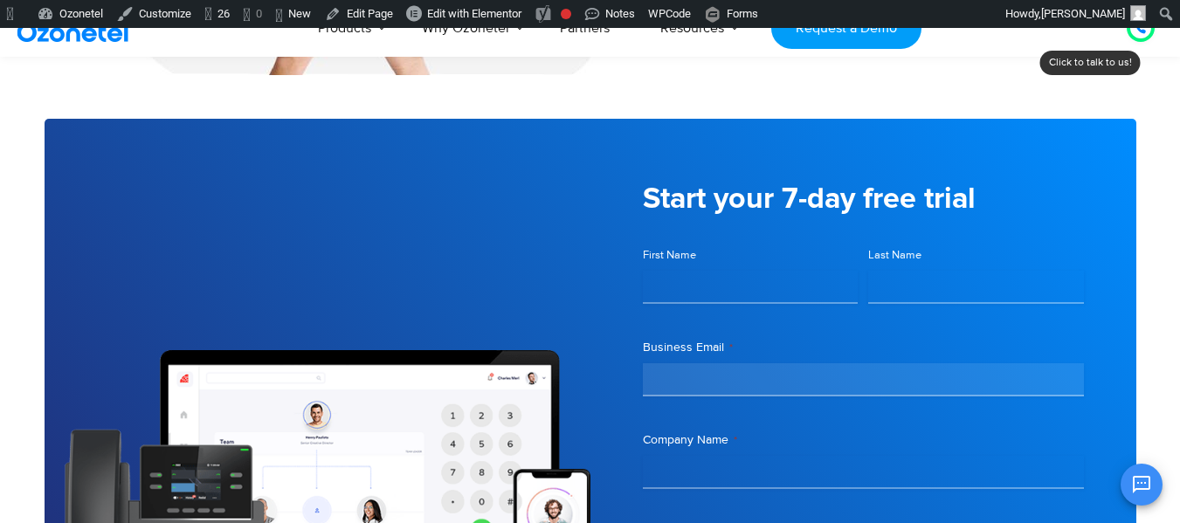
scroll to position [1924, 0]
